Goal: Check status: Check status

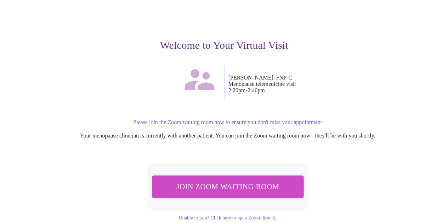
scroll to position [71, 0]
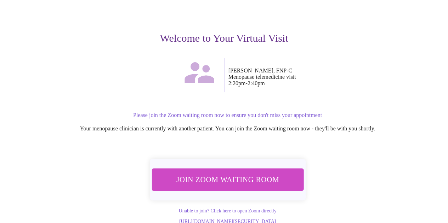
click at [208, 173] on span "Join Zoom Waiting Room" at bounding box center [227, 179] width 133 height 13
